Goal: Information Seeking & Learning: Learn about a topic

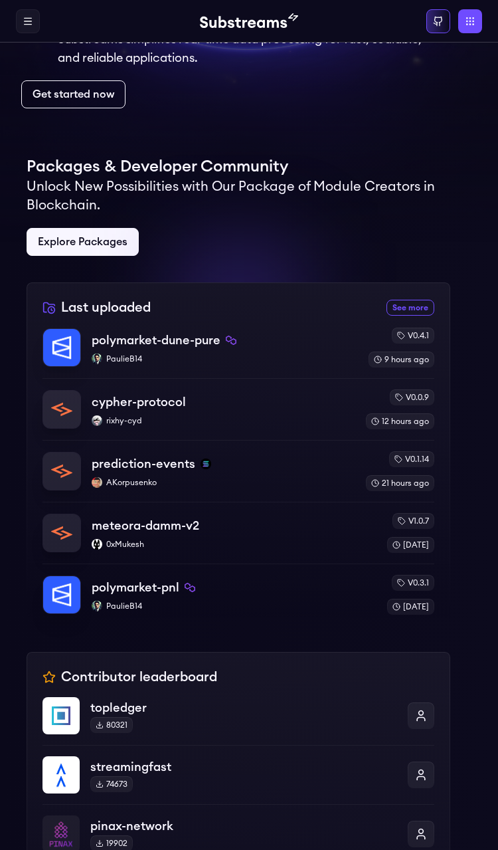
scroll to position [50, 0]
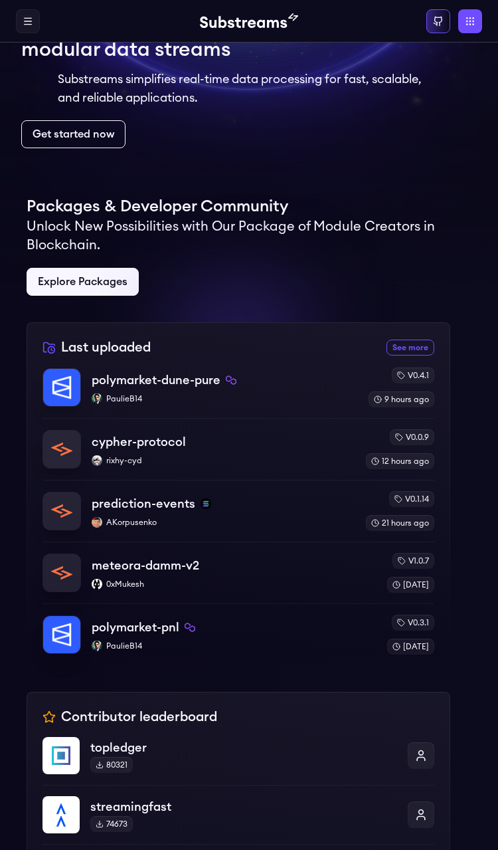
click at [97, 137] on link "Get started now" at bounding box center [73, 134] width 104 height 28
click at [330, 387] on div "polymarket-dune-pure" at bounding box center [225, 380] width 266 height 19
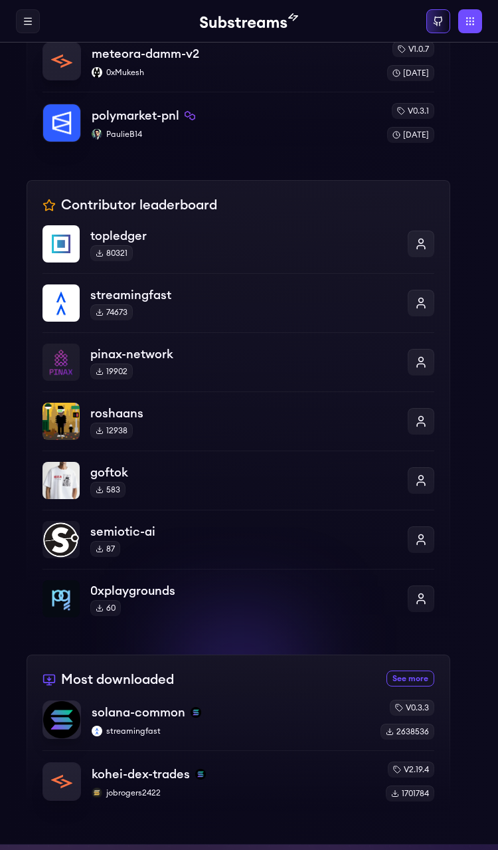
scroll to position [641, 0]
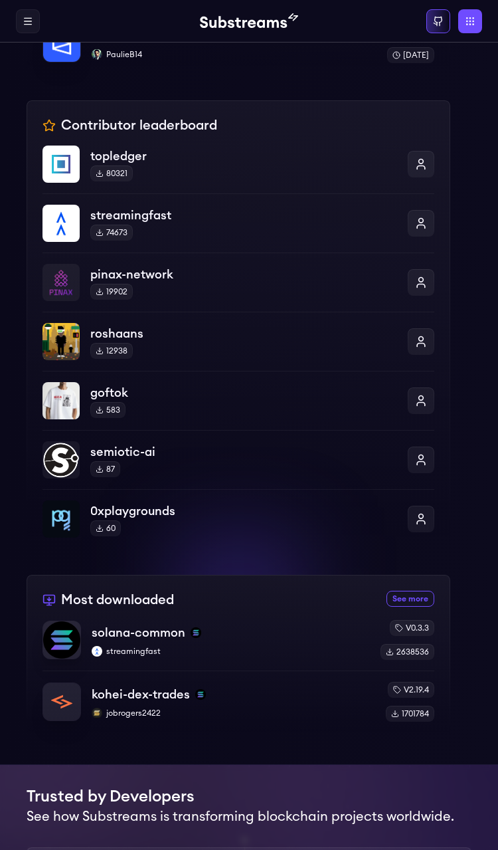
click at [334, 645] on div "solana-common streamingfast" at bounding box center [231, 639] width 278 height 33
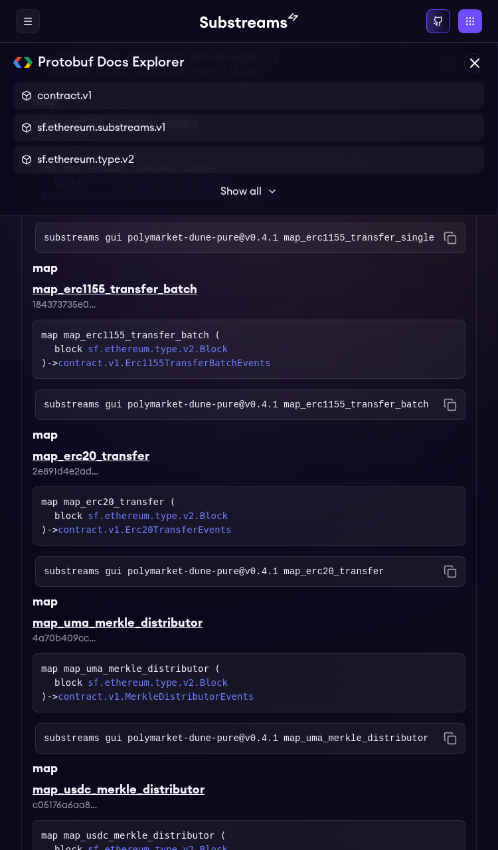
scroll to position [4125, 0]
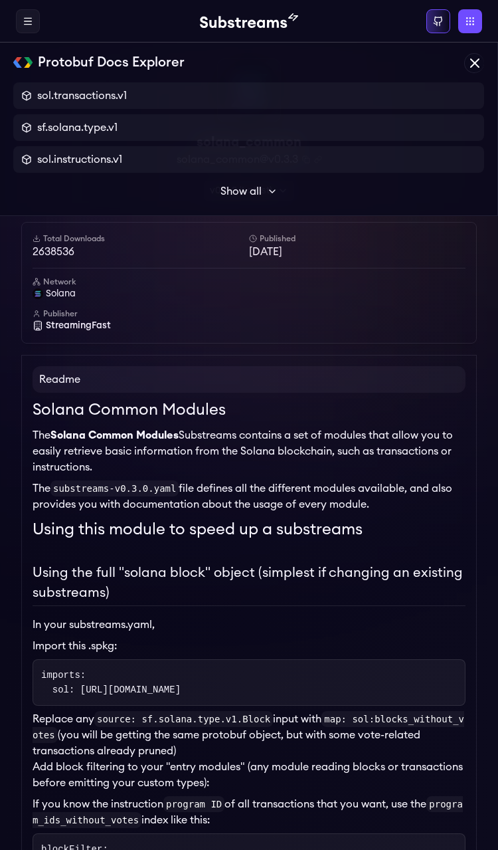
click at [306, 159] on icon "Copy package name and version" at bounding box center [306, 159] width 8 height 8
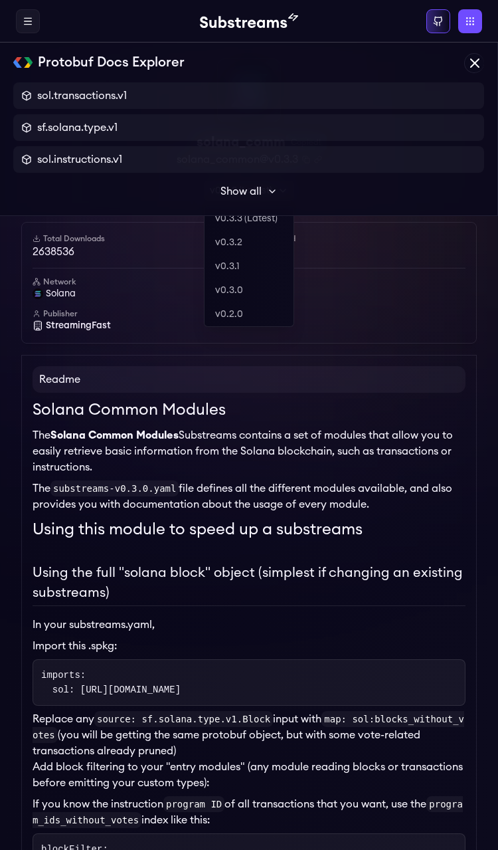
click at [264, 199] on div "v0.3.3 (Latest)" at bounding box center [249, 191] width 90 height 20
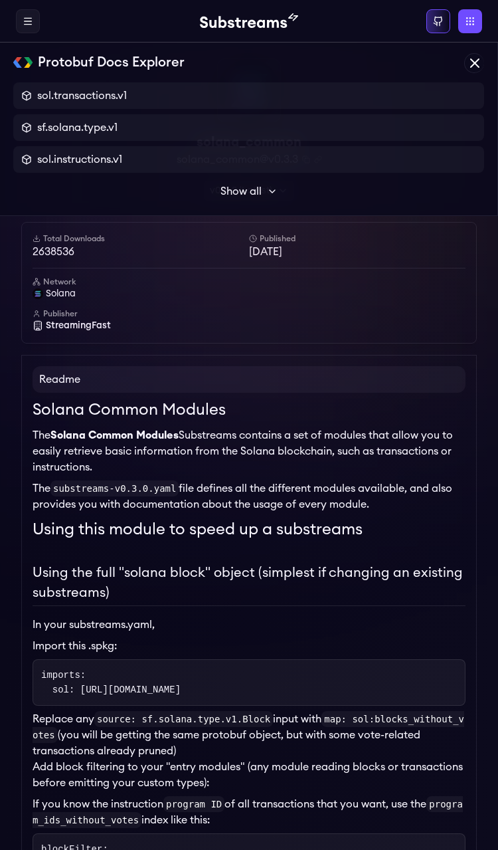
click at [26, 32] on label at bounding box center [28, 21] width 24 height 24
click at [0, 0] on link "Pricing" at bounding box center [0, 0] width 0 height 0
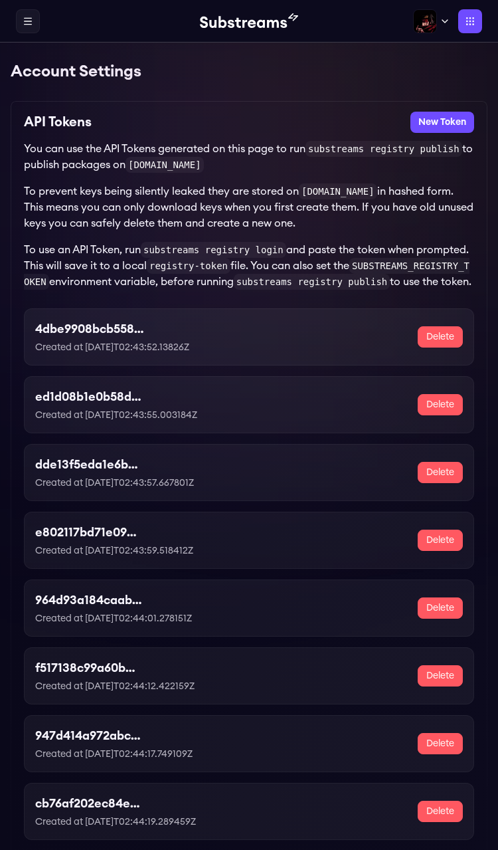
click at [442, 126] on button "New Token" at bounding box center [443, 122] width 64 height 21
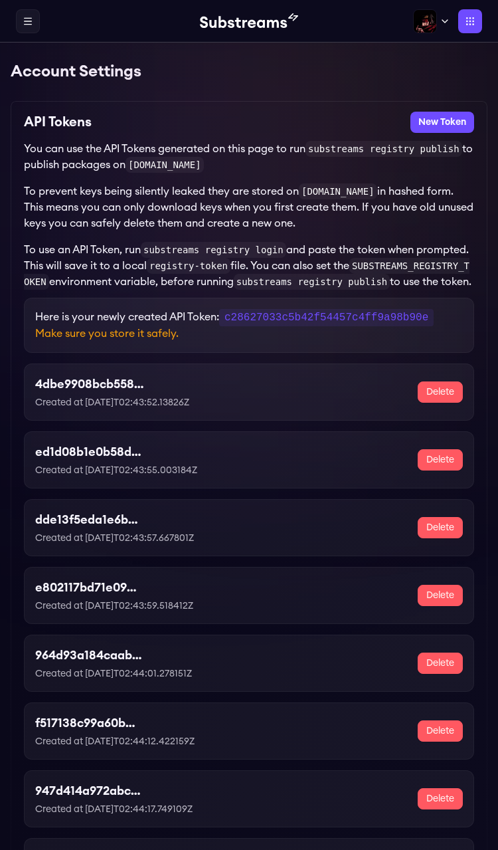
click at [433, 122] on button "New Token" at bounding box center [443, 122] width 64 height 21
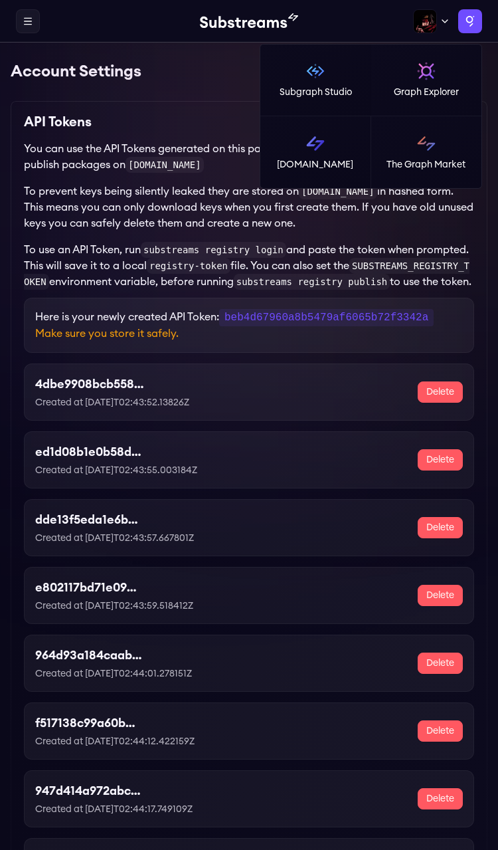
click at [461, 11] on label "Apps" at bounding box center [471, 21] width 24 height 24
click at [421, 78] on img at bounding box center [426, 70] width 21 height 21
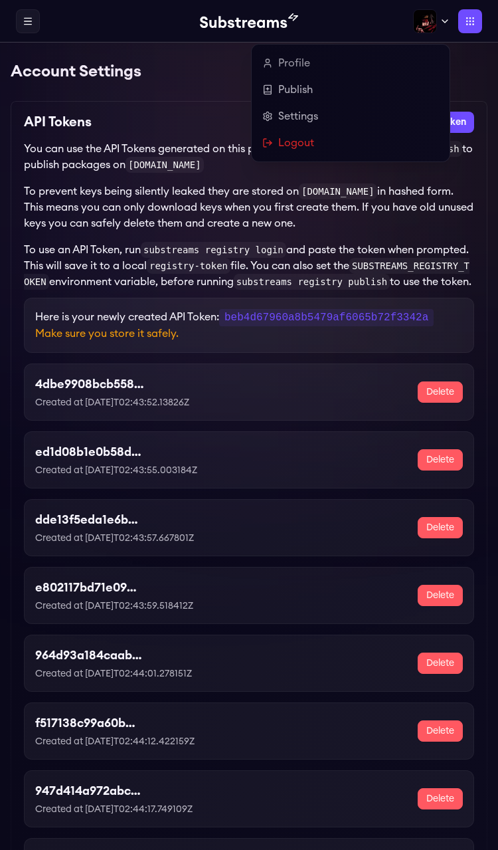
click at [416, 30] on img at bounding box center [425, 21] width 24 height 24
click at [322, 70] on link "Profile" at bounding box center [350, 63] width 177 height 16
click at [288, 62] on link "Profile" at bounding box center [350, 63] width 177 height 16
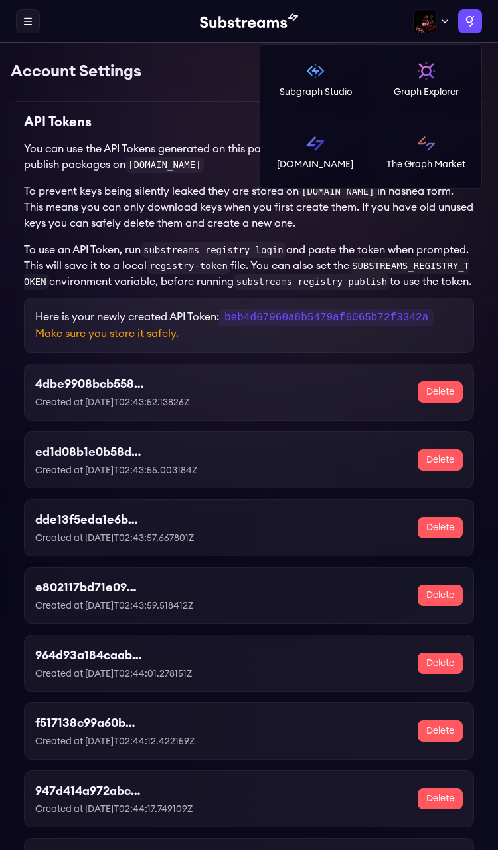
click at [480, 26] on label "Apps" at bounding box center [471, 21] width 24 height 24
click at [419, 152] on img at bounding box center [426, 143] width 21 height 21
click at [466, 14] on label "Apps" at bounding box center [471, 21] width 24 height 24
click at [322, 67] on img at bounding box center [315, 70] width 21 height 21
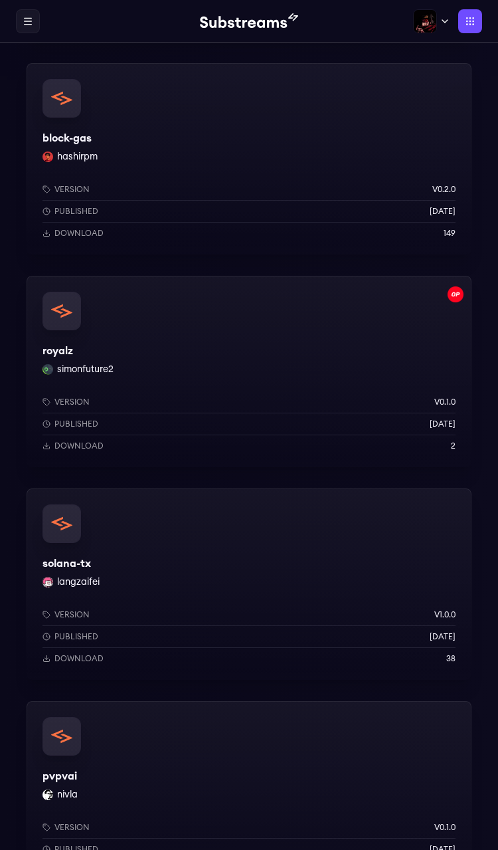
scroll to position [547, 0]
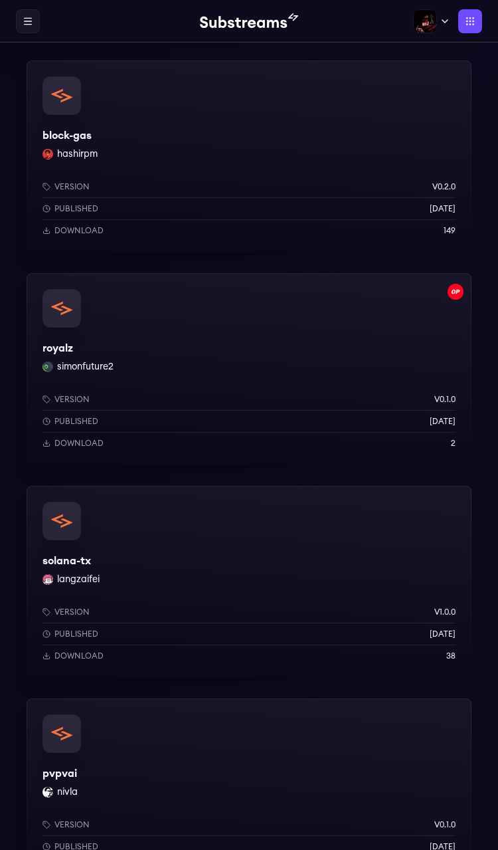
click at [165, 552] on div "solana-tx langzaifei Version v1.0.0 Published [DATE] Download 38" at bounding box center [249, 581] width 445 height 191
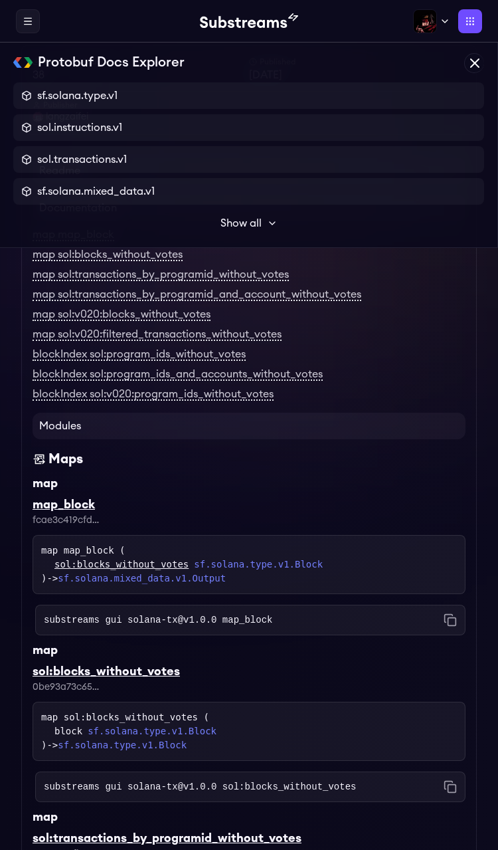
scroll to position [201, 0]
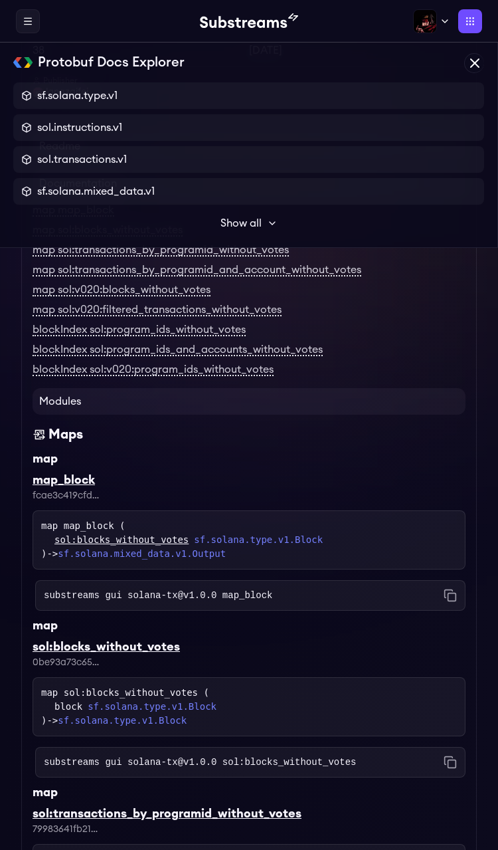
click at [0, 0] on label "Protobuf Docs Explorer" at bounding box center [0, 0] width 0 height 0
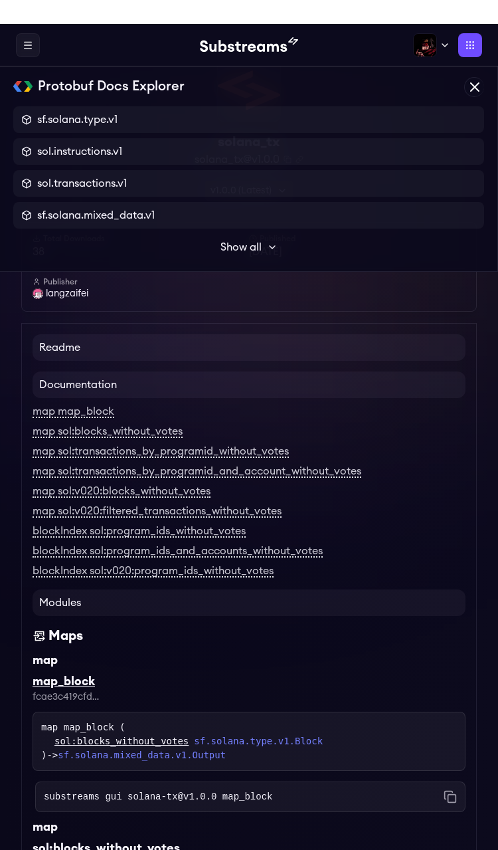
scroll to position [0, 0]
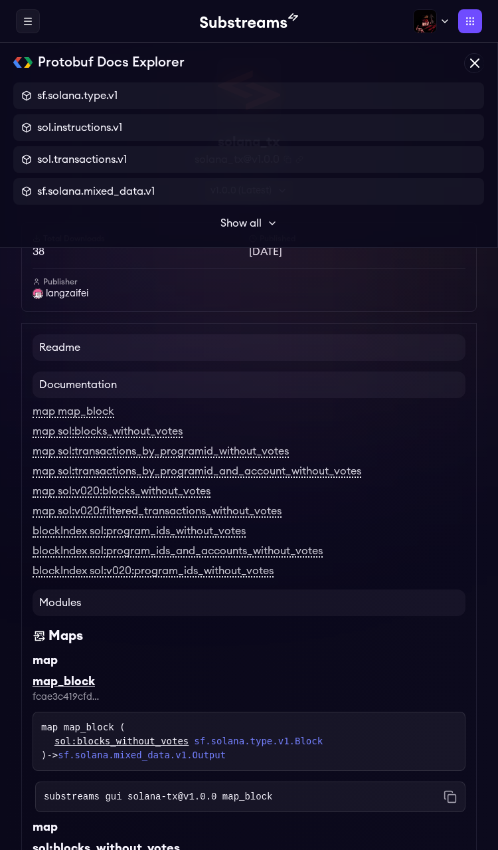
click at [0, 0] on label "Protobuf Docs Explorer" at bounding box center [0, 0] width 0 height 0
click at [63, 100] on span "sf.solana.type.v1" at bounding box center [77, 96] width 80 height 16
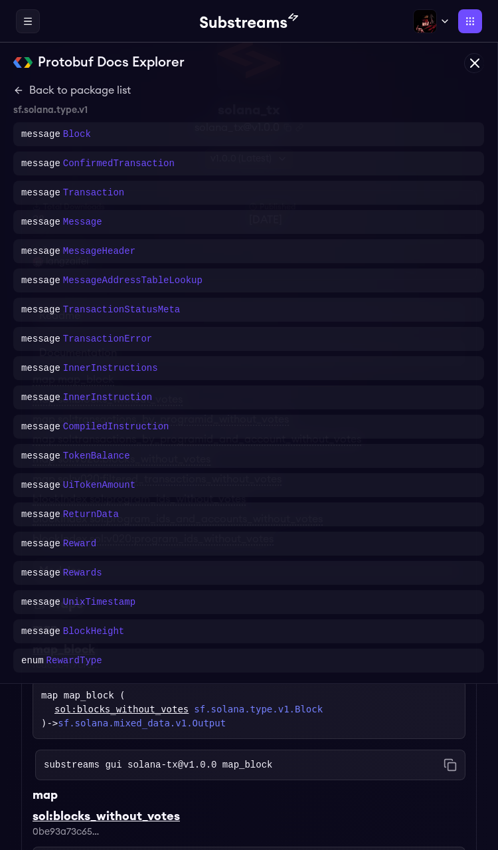
scroll to position [19, 0]
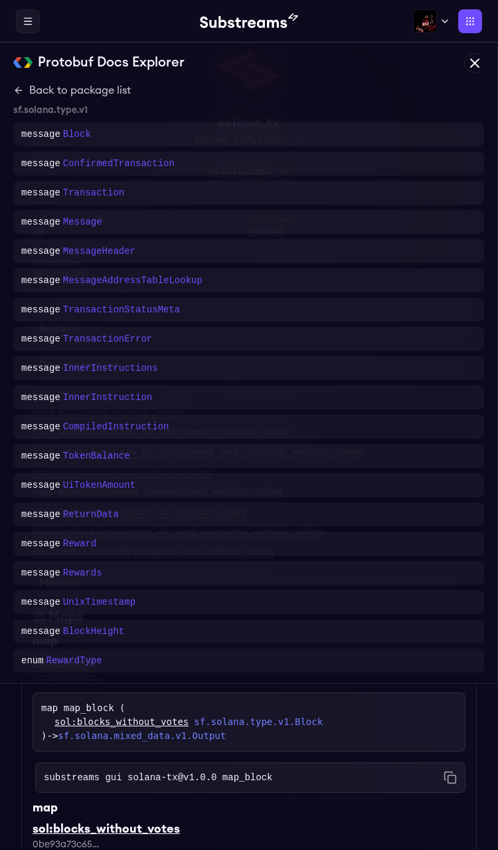
click at [0, 0] on div "Protobuf Docs Explorer" at bounding box center [0, 0] width 0 height 0
click at [199, 201] on div "message Transaction" at bounding box center [248, 193] width 471 height 24
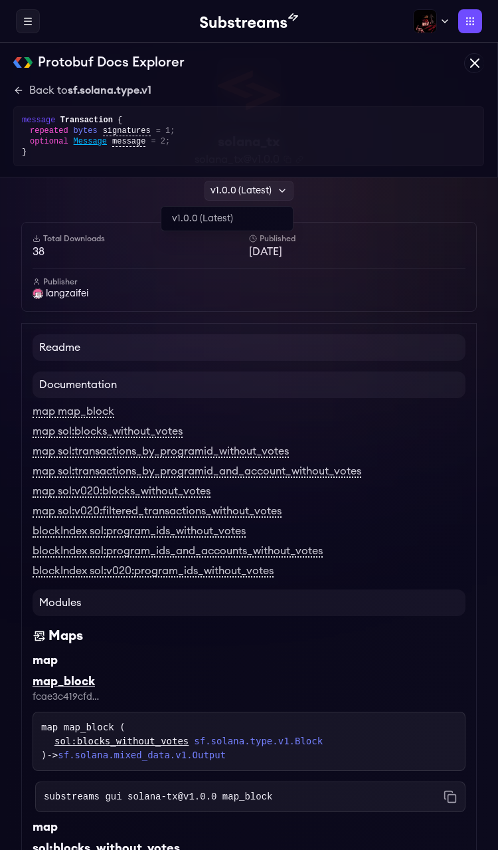
click at [243, 182] on div "v1.0.0 (Latest)" at bounding box center [249, 191] width 89 height 20
click at [196, 213] on link "v1.0.0 (Latest)" at bounding box center [227, 219] width 132 height 24
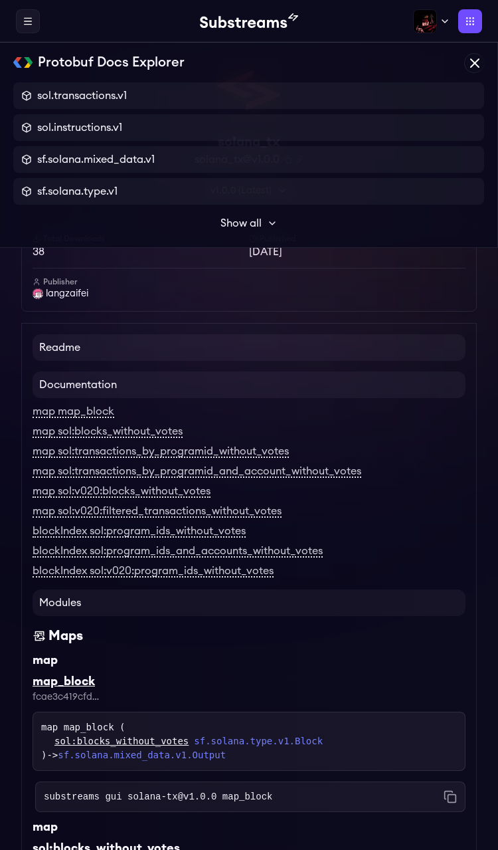
click at [19, 9] on label at bounding box center [28, 21] width 24 height 24
click at [0, 0] on link "Pricing" at bounding box center [0, 0] width 0 height 0
